Goal: Task Accomplishment & Management: Use online tool/utility

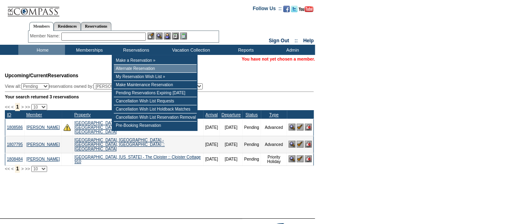
click at [140, 69] on td "Alternate Reservation" at bounding box center [155, 69] width 83 height 8
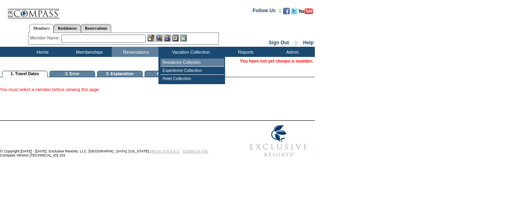
click at [184, 61] on td "Residence Collection" at bounding box center [193, 63] width 64 height 8
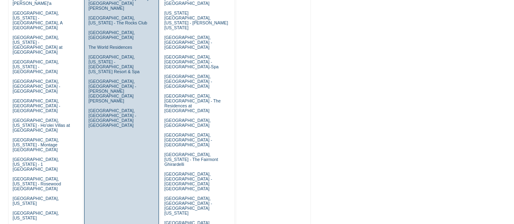
scroll to position [395, 0]
